Goal: Task Accomplishment & Management: Manage account settings

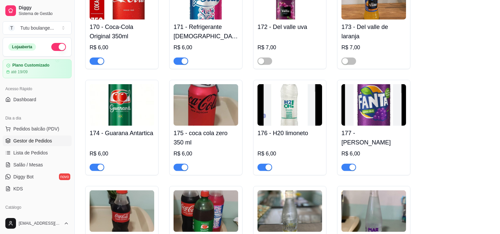
scroll to position [37, 0]
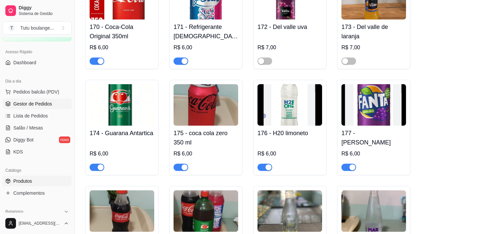
click at [39, 101] on span "Gestor de Pedidos" at bounding box center [32, 104] width 39 height 7
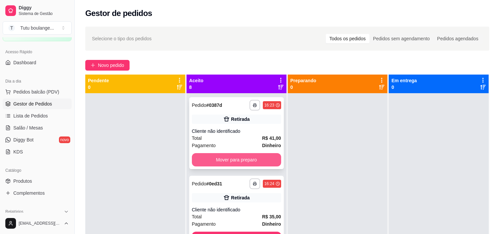
click at [247, 160] on button "Mover para preparo" at bounding box center [236, 159] width 89 height 13
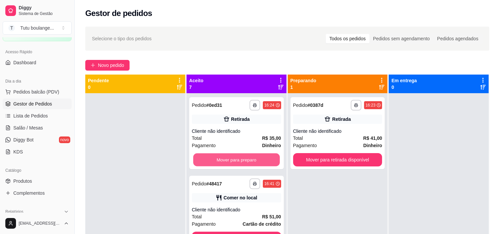
click at [247, 160] on button "Mover para preparo" at bounding box center [236, 160] width 87 height 13
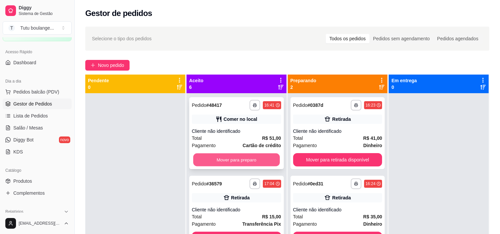
click at [264, 156] on button "Mover para preparo" at bounding box center [236, 160] width 87 height 13
click at [264, 156] on button "Mover para preparo" at bounding box center [236, 159] width 89 height 13
click at [264, 157] on button "Mover para preparo" at bounding box center [236, 159] width 89 height 13
click at [264, 158] on button "Mover para preparo" at bounding box center [236, 159] width 89 height 13
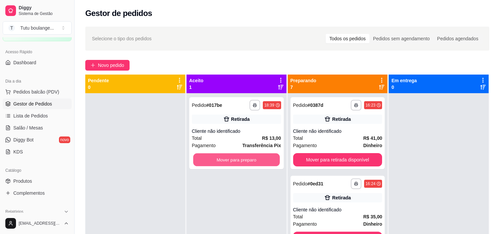
click at [264, 158] on button "Mover para preparo" at bounding box center [236, 160] width 87 height 13
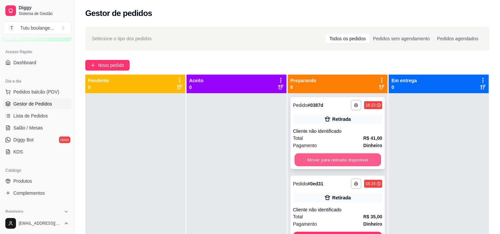
click at [315, 161] on button "Mover para retirada disponível" at bounding box center [338, 160] width 87 height 13
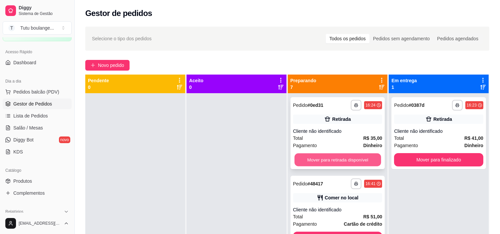
click at [318, 161] on button "Mover para retirada disponível" at bounding box center [338, 160] width 87 height 13
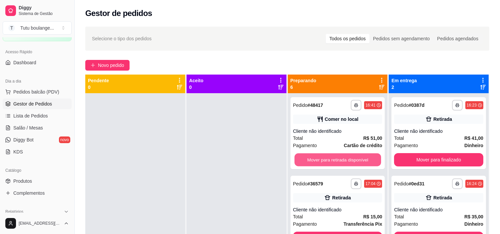
click at [318, 161] on button "Mover para retirada disponível" at bounding box center [338, 160] width 87 height 13
click at [322, 160] on button "Mover para retirada disponível" at bounding box center [338, 160] width 87 height 13
click at [331, 157] on button "Mover para retirada disponível" at bounding box center [337, 159] width 89 height 13
click at [332, 158] on button "Mover para retirada disponível" at bounding box center [338, 160] width 87 height 13
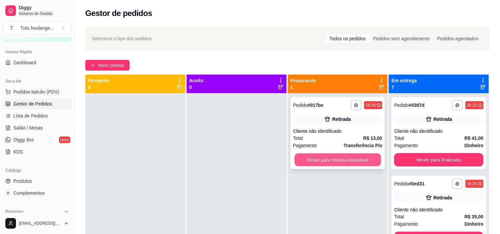
click at [332, 158] on button "Mover para retirada disponível" at bounding box center [338, 160] width 87 height 13
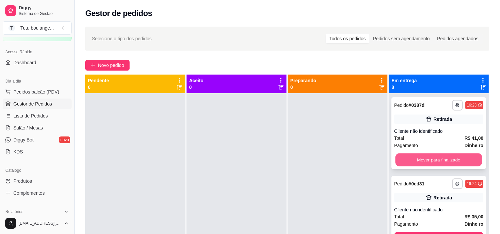
click at [424, 162] on button "Mover para finalizado" at bounding box center [439, 160] width 87 height 13
click at [425, 162] on button "Mover para finalizado" at bounding box center [439, 160] width 87 height 13
click at [425, 164] on button "Mover para finalizado" at bounding box center [438, 159] width 89 height 13
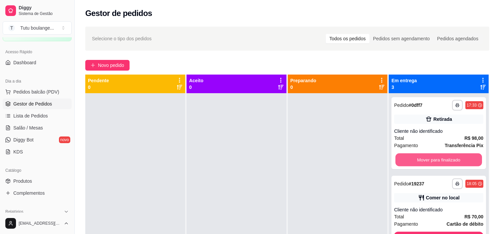
click at [425, 164] on button "Mover para finalizado" at bounding box center [439, 160] width 87 height 13
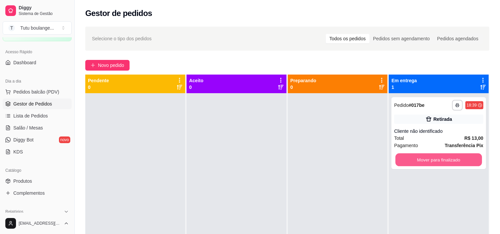
click at [425, 164] on button "Mover para finalizado" at bounding box center [439, 160] width 87 height 13
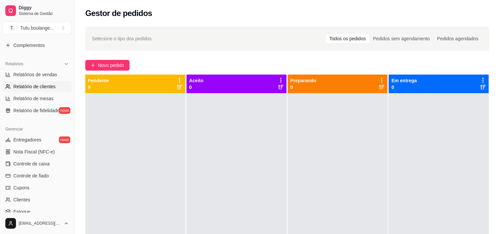
scroll to position [222, 0]
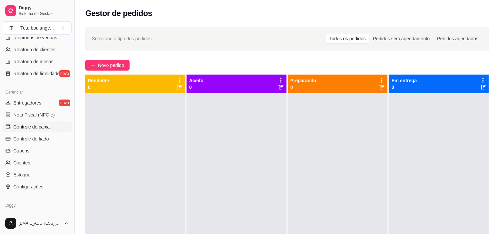
click at [42, 129] on span "Controle de caixa" at bounding box center [31, 127] width 36 height 7
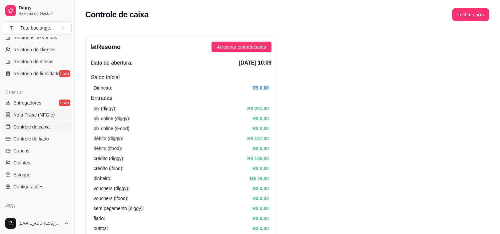
click at [34, 114] on span "Nota Fiscal (NFC-e)" at bounding box center [33, 115] width 41 height 7
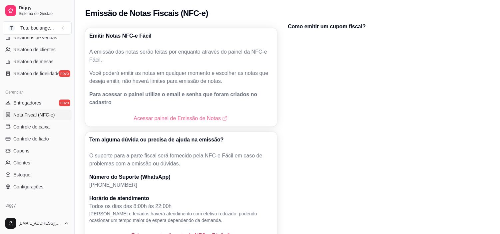
click at [181, 115] on link "Acessar painel de Emissão de Notas" at bounding box center [181, 119] width 95 height 8
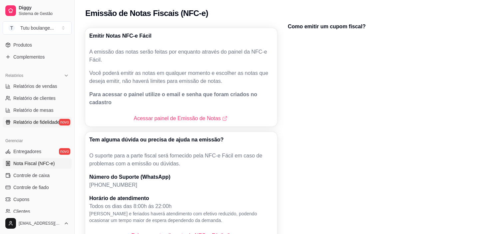
scroll to position [185, 0]
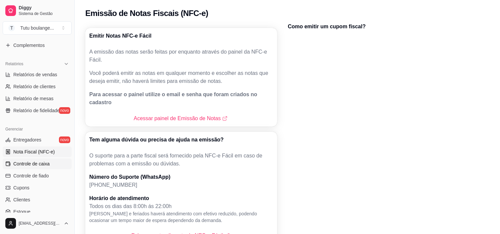
click at [41, 165] on span "Controle de caixa" at bounding box center [31, 164] width 36 height 7
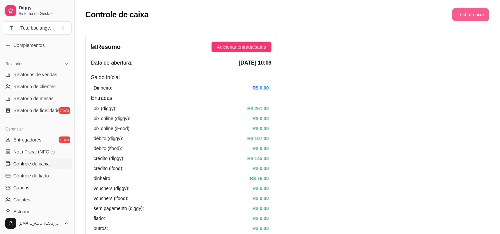
click at [472, 11] on button "Fechar caixa" at bounding box center [470, 14] width 37 height 13
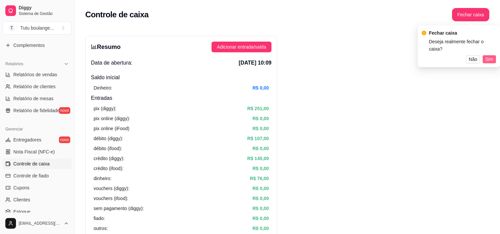
click at [491, 56] on span "Sim" at bounding box center [490, 59] width 8 height 7
